Goal: Use online tool/utility: Use online tool/utility

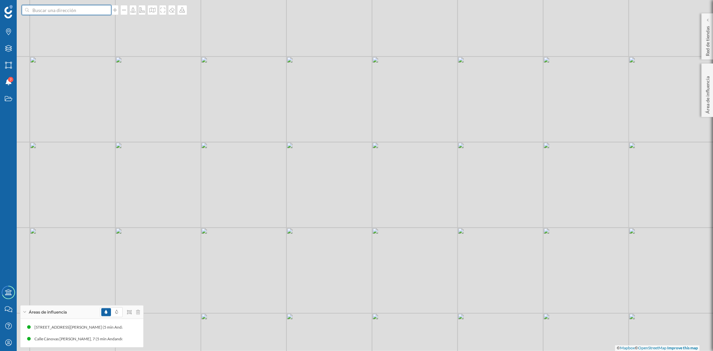
click at [53, 9] on input at bounding box center [66, 10] width 75 height 10
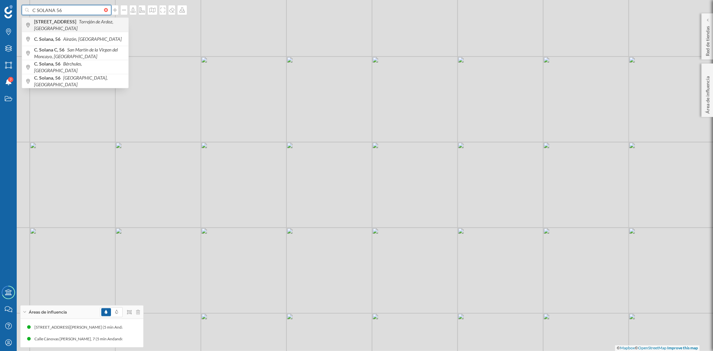
type input "C SOLANA 56"
click at [42, 22] on b "[STREET_ADDRESS]" at bounding box center [56, 22] width 44 height 6
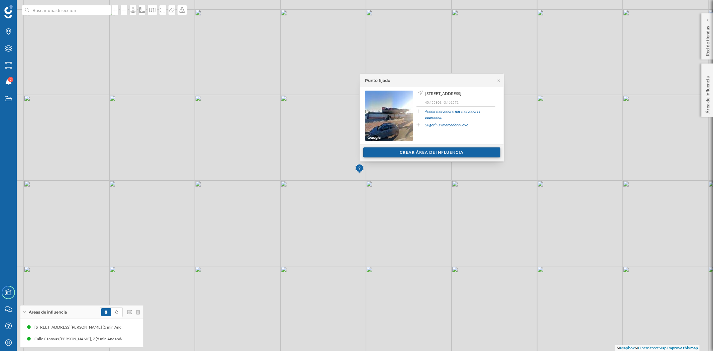
click at [425, 155] on div "Crear área de influencia" at bounding box center [431, 152] width 137 height 10
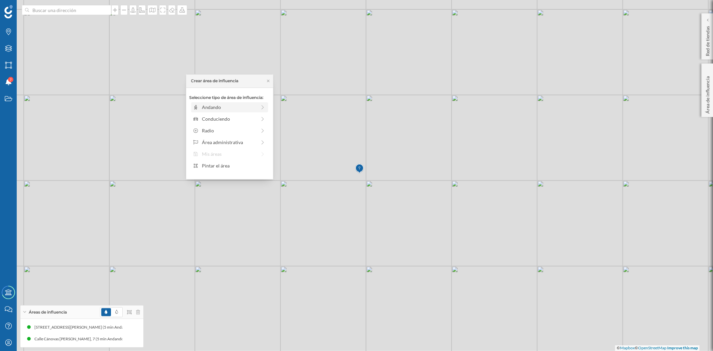
click at [206, 105] on div "Andando" at bounding box center [229, 107] width 54 height 7
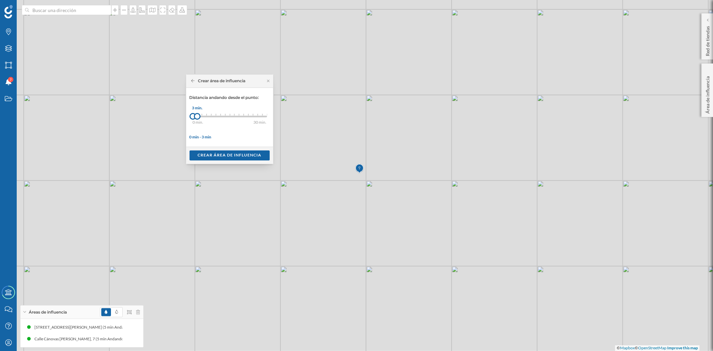
click at [199, 116] on div at bounding box center [197, 116] width 7 height 7
drag, startPoint x: 199, startPoint y: 116, endPoint x: 205, endPoint y: 117, distance: 6.1
click at [205, 117] on div at bounding box center [205, 116] width 7 height 7
click at [216, 157] on div "Crear área de influencia" at bounding box center [230, 155] width 80 height 10
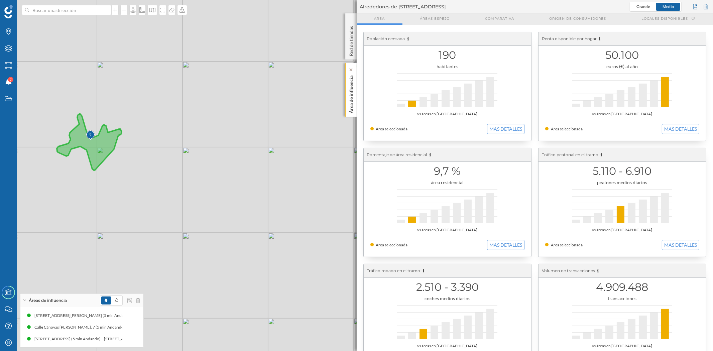
click at [352, 98] on p "Área de influencia" at bounding box center [351, 93] width 7 height 40
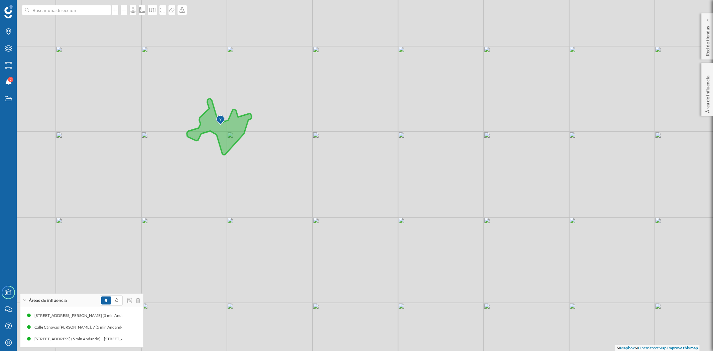
drag, startPoint x: 295, startPoint y: 150, endPoint x: 407, endPoint y: 157, distance: 112.2
click at [407, 157] on div "© Mapbox © OpenStreetMap Improve this map" at bounding box center [356, 175] width 713 height 351
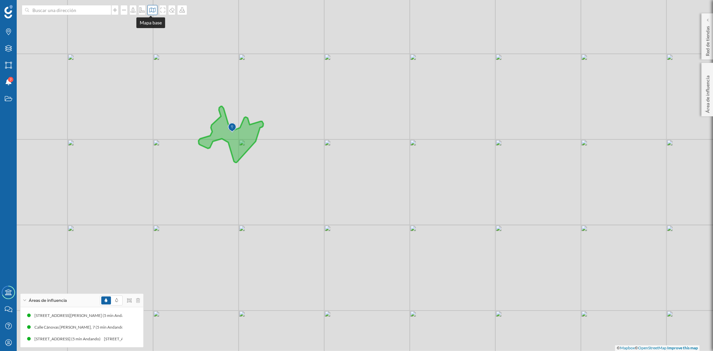
click at [149, 11] on icon at bounding box center [152, 9] width 7 height 5
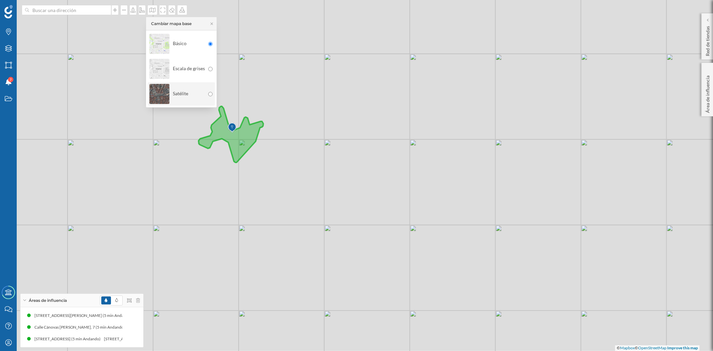
click at [170, 92] on div "Satélite" at bounding box center [176, 93] width 55 height 23
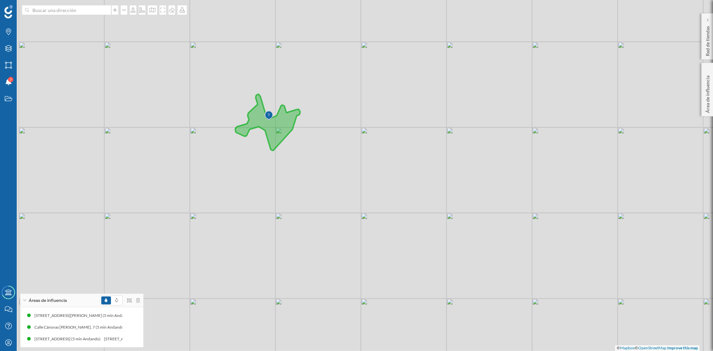
drag, startPoint x: 266, startPoint y: 184, endPoint x: 302, endPoint y: 172, distance: 38.7
click at [302, 172] on div "© Mapbox © OpenStreetMap Improve this map" at bounding box center [356, 175] width 713 height 351
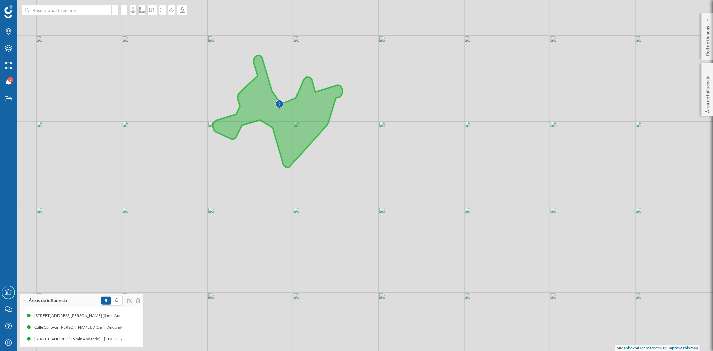
drag, startPoint x: 315, startPoint y: 132, endPoint x: 372, endPoint y: 125, distance: 57.6
click at [372, 125] on div "© Mapbox © OpenStreetMap Improve this map" at bounding box center [356, 175] width 713 height 351
click at [159, 11] on icon at bounding box center [162, 9] width 7 height 5
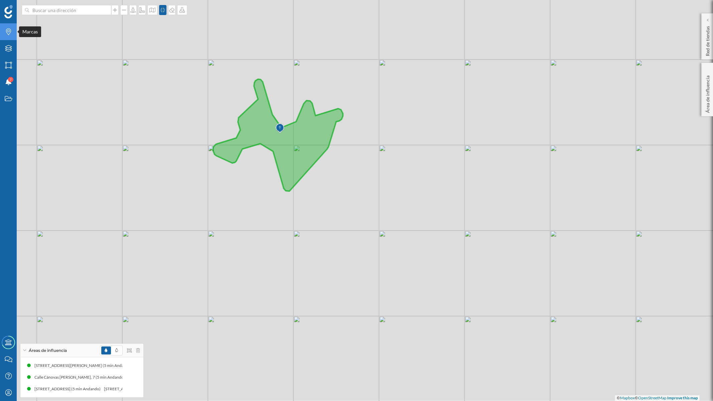
click at [5, 30] on icon "Marcas" at bounding box center [8, 31] width 8 height 7
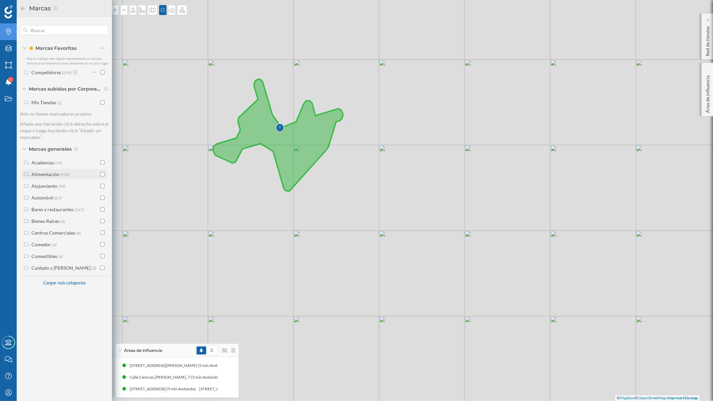
click at [96, 169] on div "Alimentación (159)" at bounding box center [64, 174] width 85 height 10
click at [104, 173] on input "checkbox" at bounding box center [102, 174] width 4 height 4
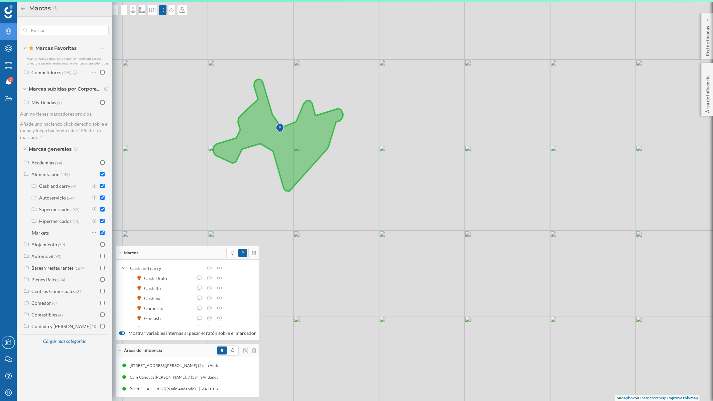
click at [104, 173] on input "checkbox" at bounding box center [102, 174] width 4 height 4
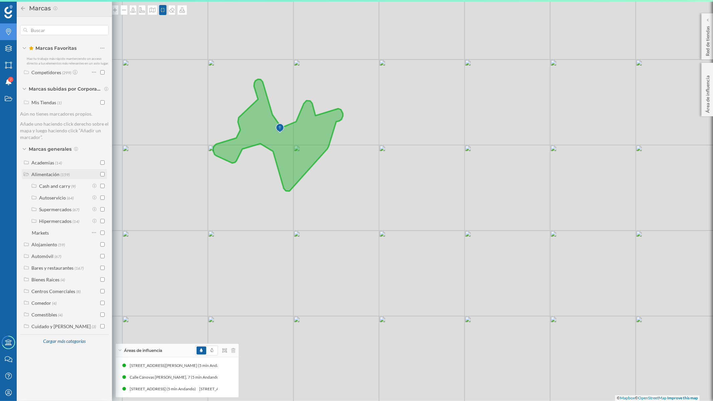
click at [102, 173] on input "checkbox" at bounding box center [102, 174] width 4 height 4
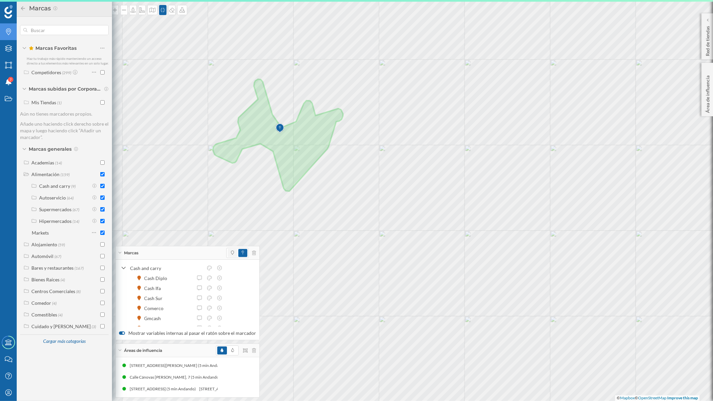
click at [228, 252] on span at bounding box center [233, 253] width 10 height 8
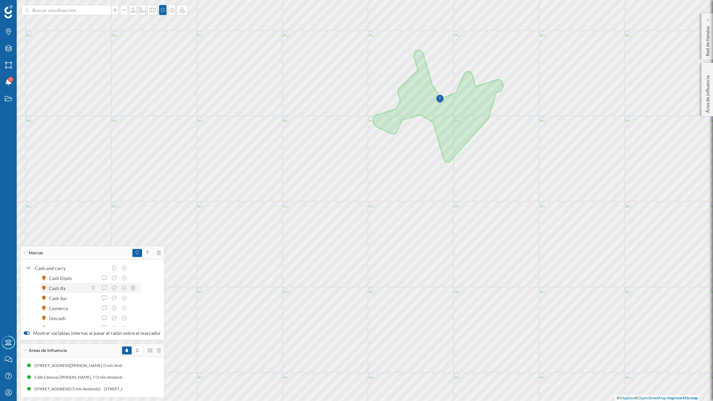
drag, startPoint x: 119, startPoint y: 285, endPoint x: 97, endPoint y: 283, distance: 22.1
click at [97, 283] on div "Cash Ifa" at bounding box center [90, 288] width 100 height 10
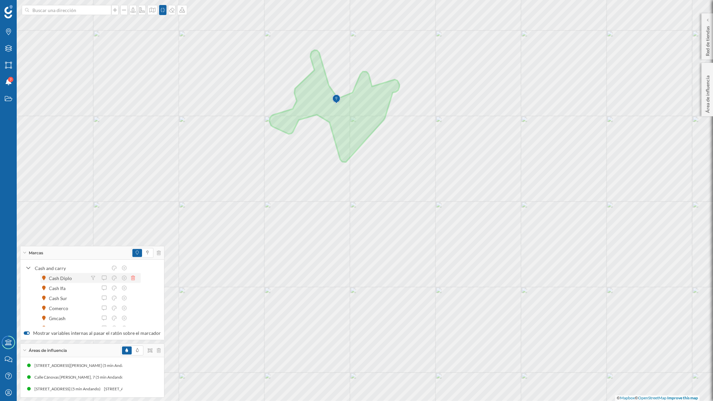
click at [131, 278] on div "Marcas Capas Áreas Notificaciones 7 Estados Academy Contacta con nosotros Centr…" at bounding box center [356, 200] width 713 height 401
